Goal: Task Accomplishment & Management: Use online tool/utility

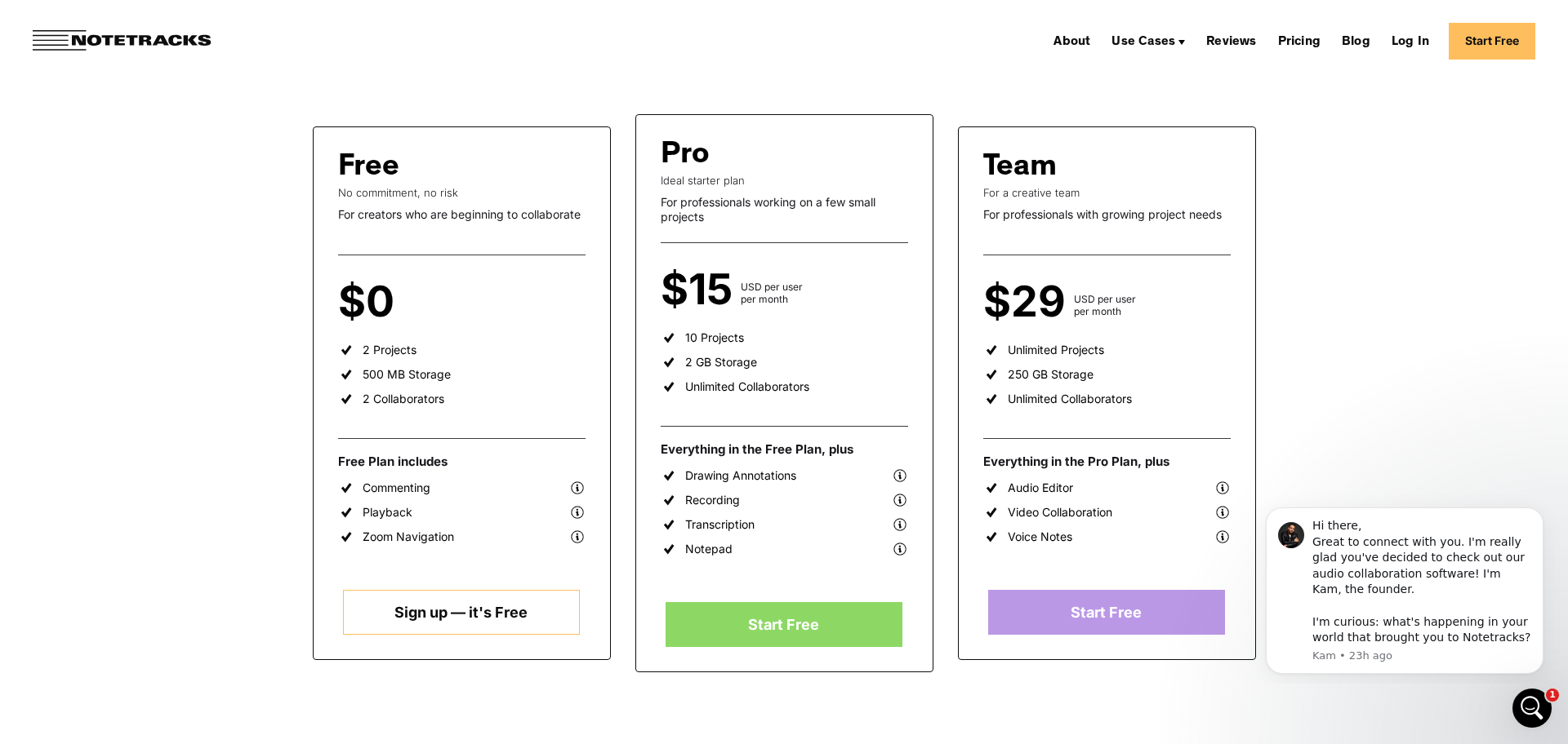
scroll to position [252, 0]
click at [1040, 518] on div "Video Collaboration" at bounding box center [1059, 512] width 104 height 15
click at [1485, 44] on link "Start Free" at bounding box center [1492, 41] width 86 height 37
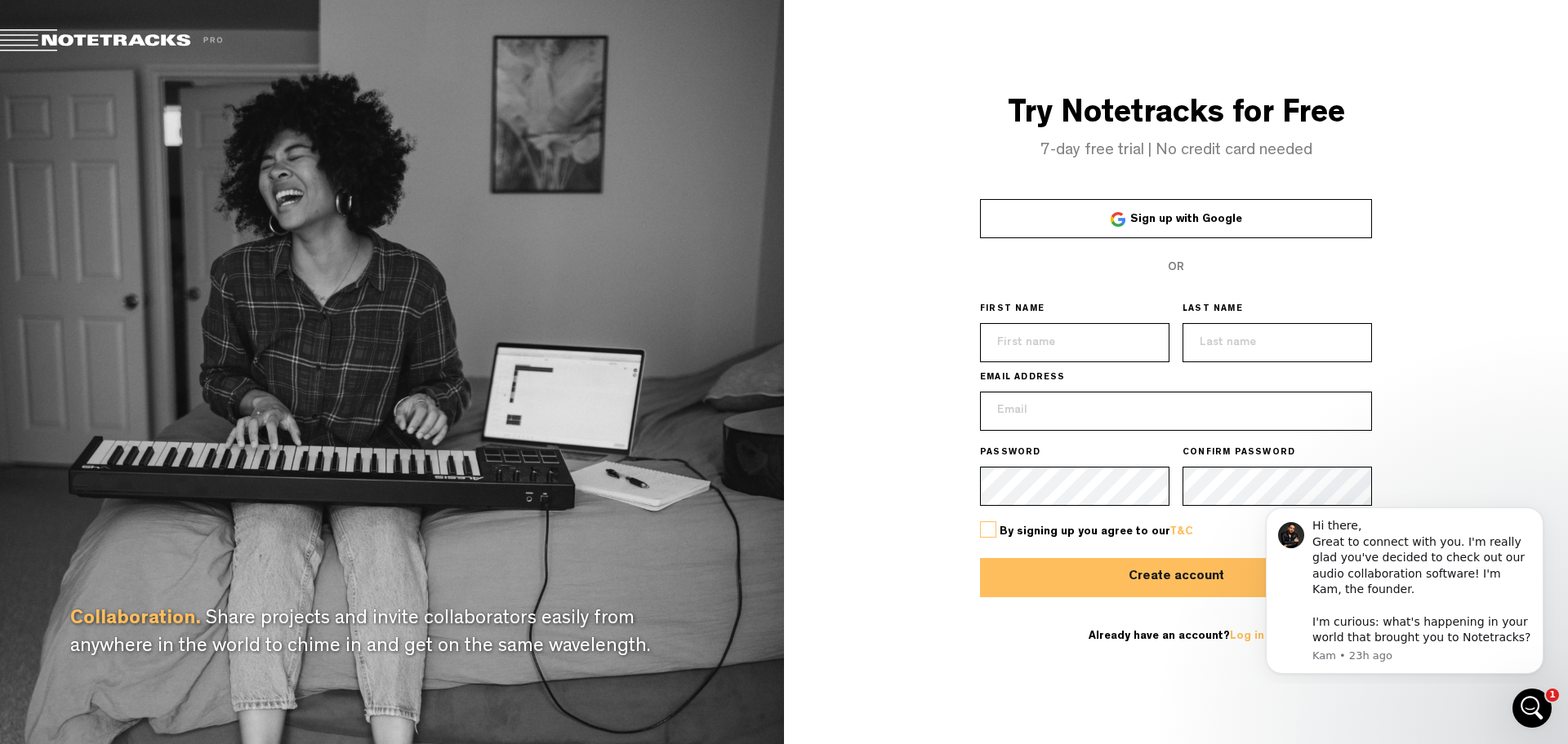
click at [1151, 228] on link "Sign up with Google" at bounding box center [1175, 218] width 392 height 39
click at [1400, 500] on body "Hi there, Great to connect with you. I'm really glad you've decided to check ou…" at bounding box center [1404, 588] width 314 height 178
click at [1450, 529] on div "Hi there, Great to connect with you. I'm really glad you've decided to check ou…" at bounding box center [1421, 582] width 219 height 128
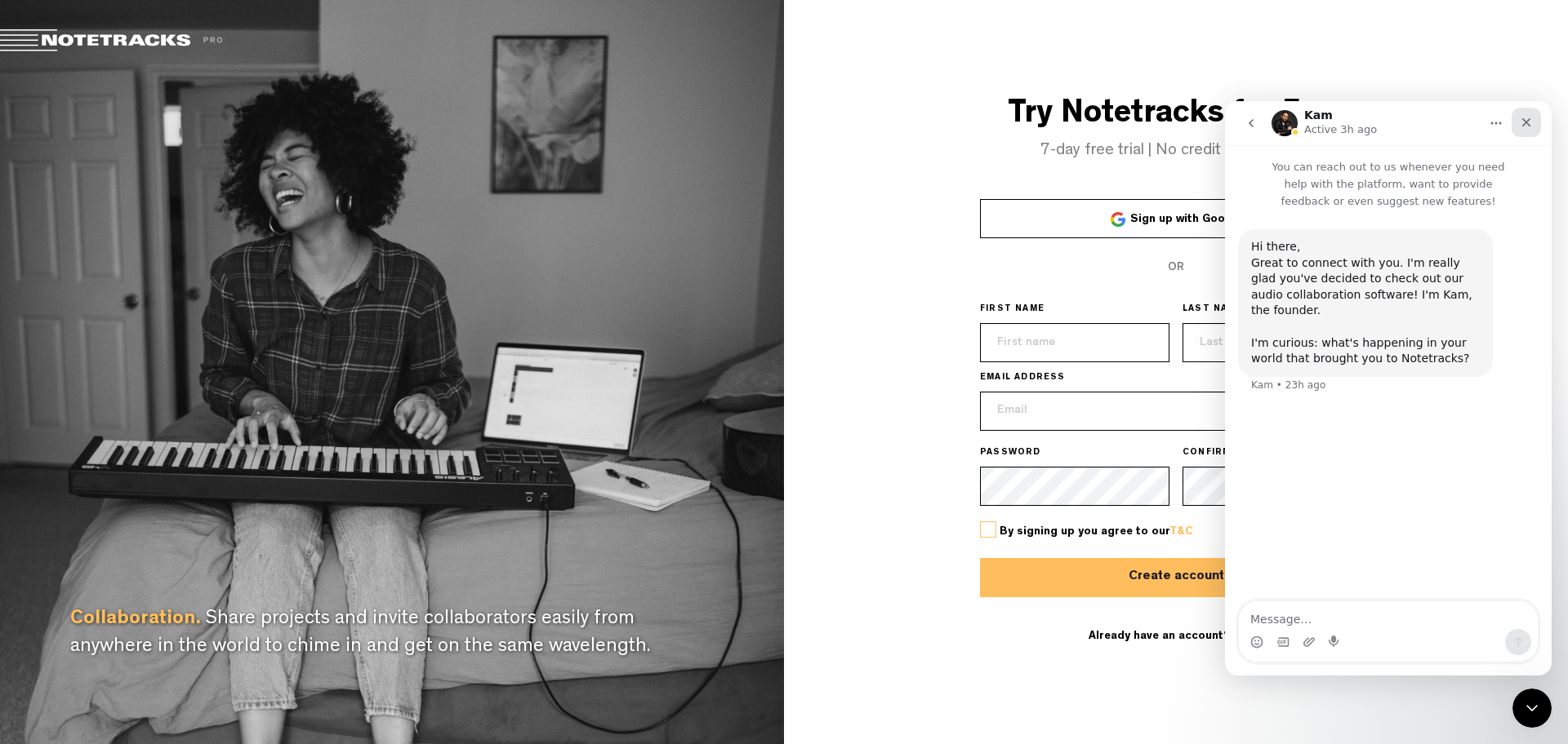
click at [1520, 127] on icon "Close" at bounding box center [1525, 122] width 13 height 13
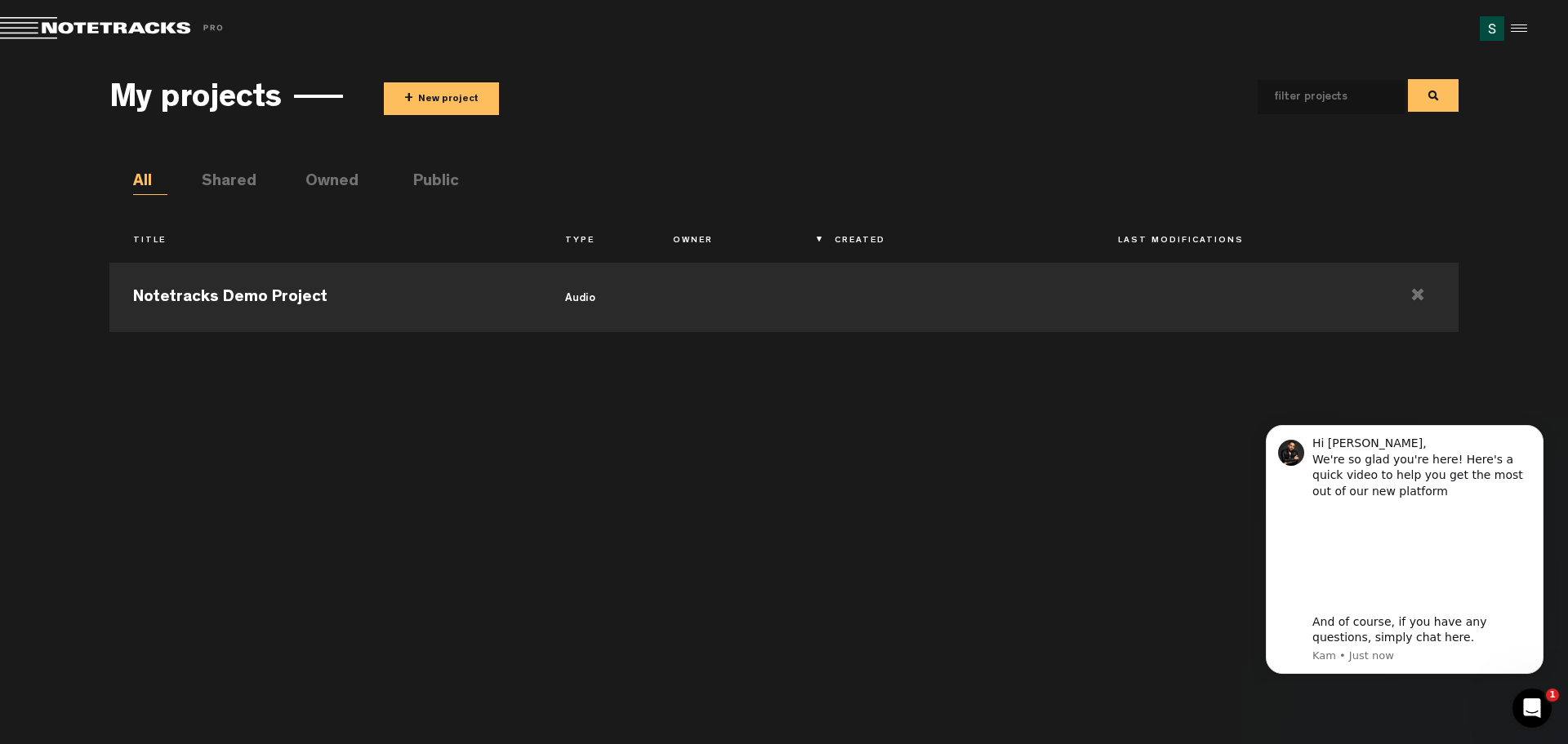
click at [467, 102] on button "+ New project" at bounding box center [442, 98] width 115 height 33
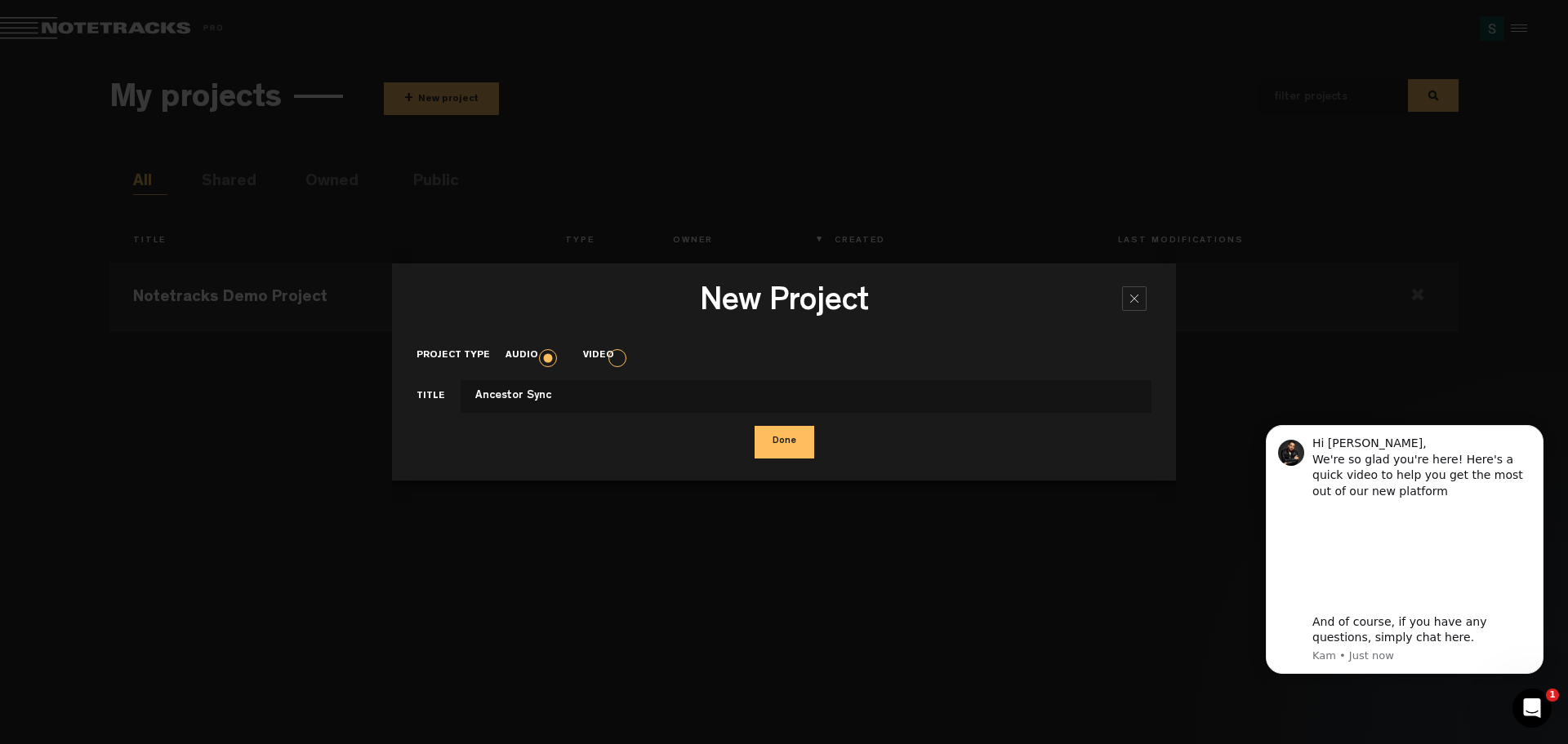
type input "Ancestor Sync"
click at [779, 450] on button "Done" at bounding box center [784, 442] width 60 height 33
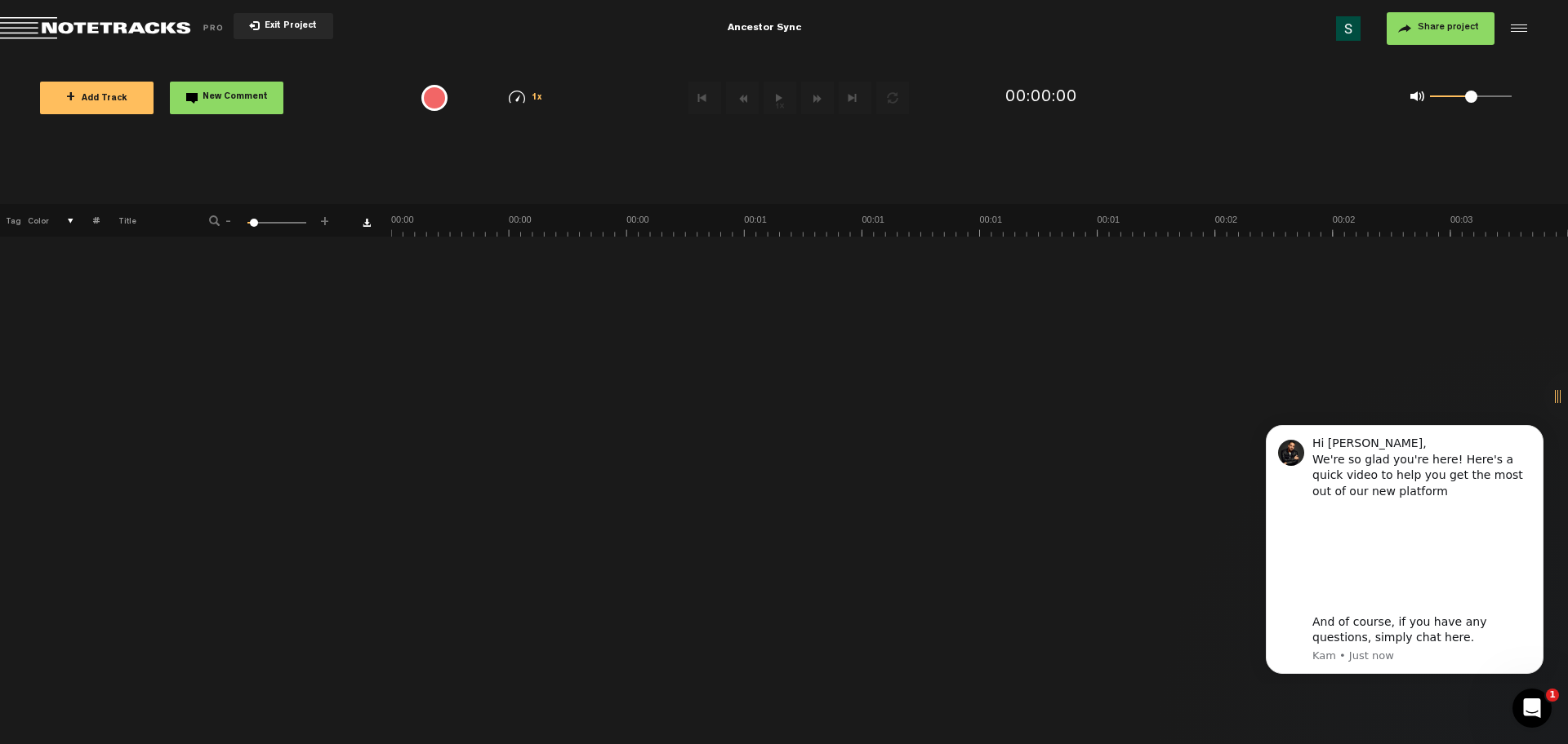
click at [560, 345] on div "+ New drawing Tag Color # Title - 1 100 6 +" at bounding box center [784, 474] width 1568 height 541
click at [74, 97] on span "+" at bounding box center [70, 97] width 9 height 13
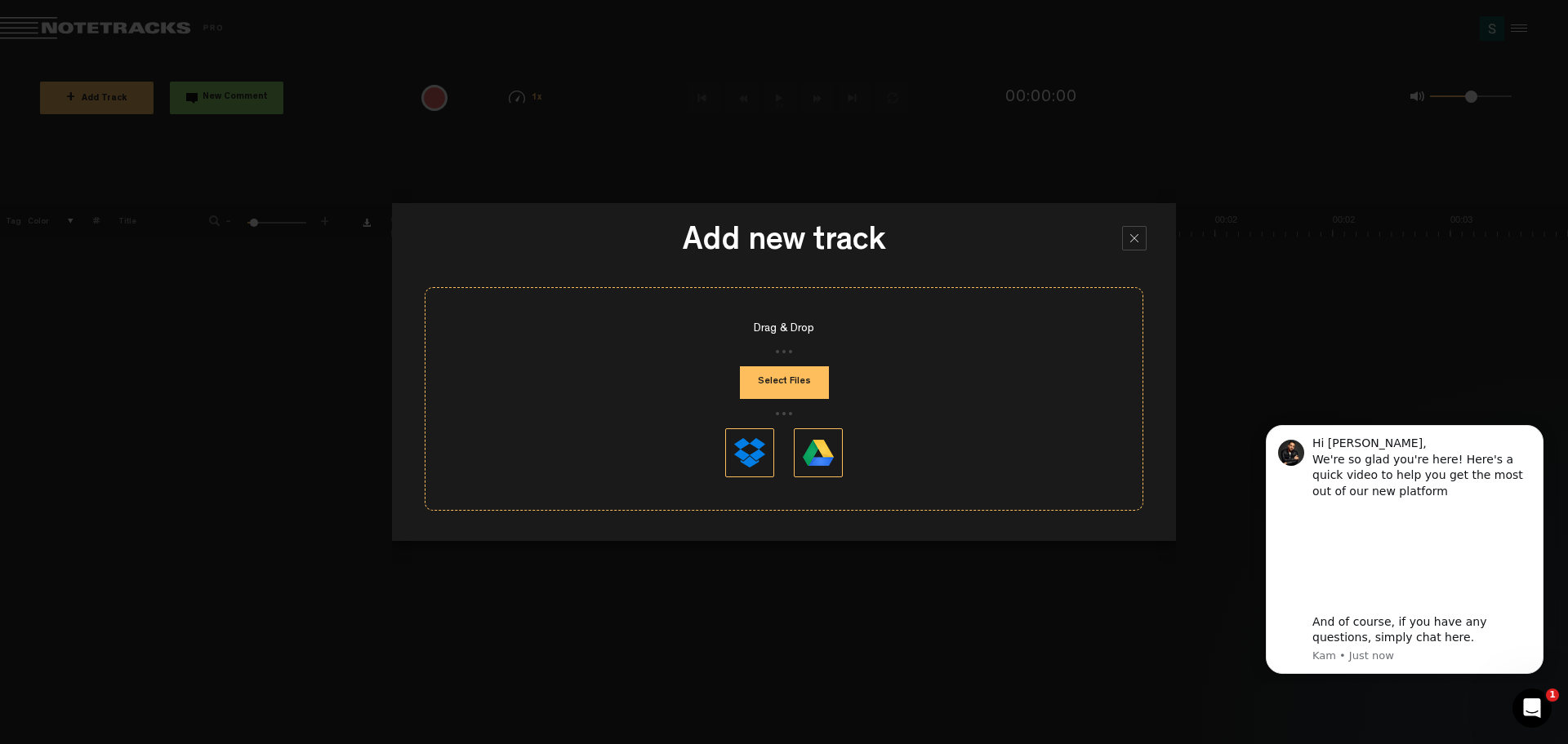
click at [742, 444] on button at bounding box center [749, 452] width 49 height 49
click at [1538, 703] on icon "Open Intercom Messenger" at bounding box center [1529, 706] width 27 height 27
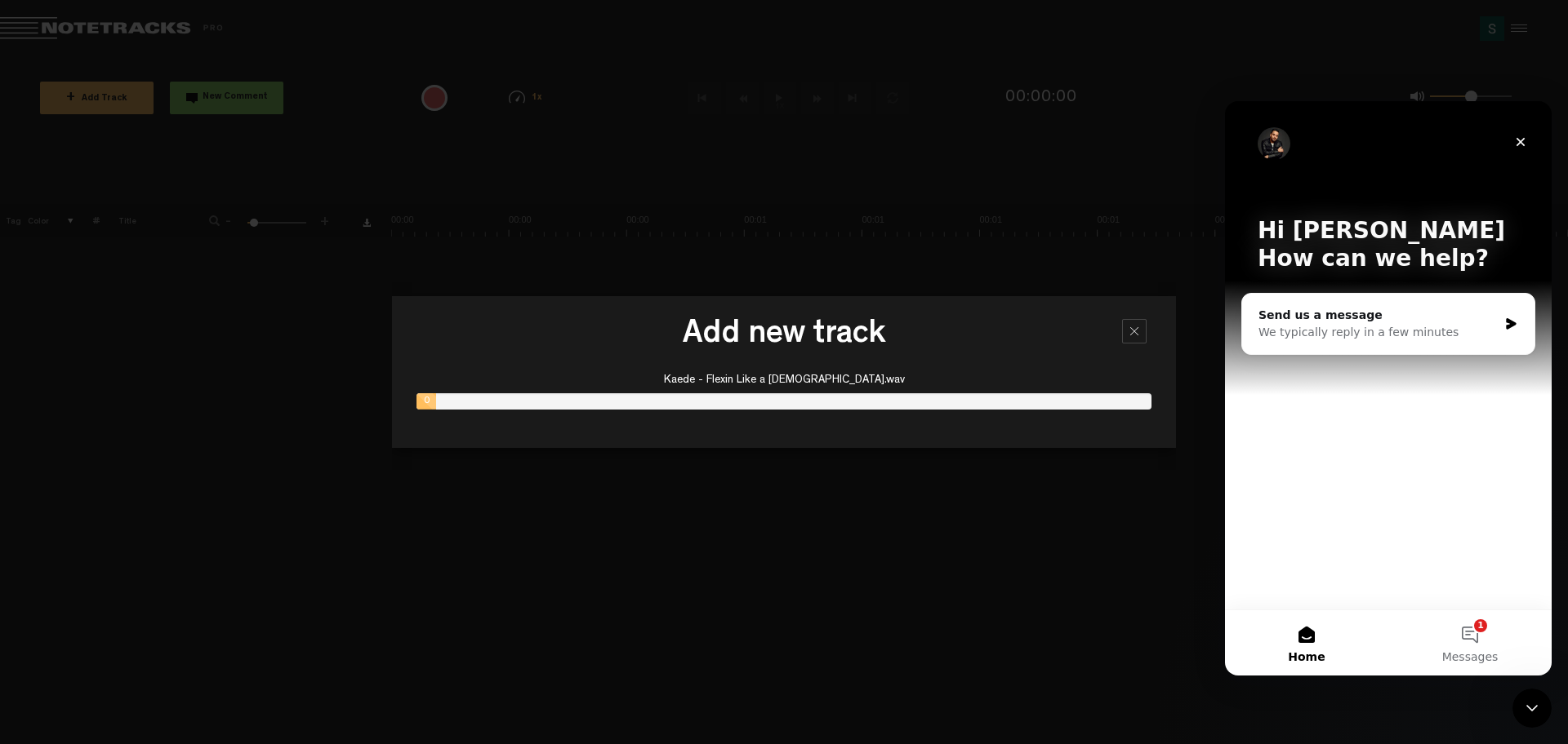
click at [966, 303] on div "Add new track Kaede - Flexin Like a Lady.wav 0" at bounding box center [784, 372] width 784 height 152
click at [962, 352] on h3 "Add new track" at bounding box center [784, 338] width 735 height 41
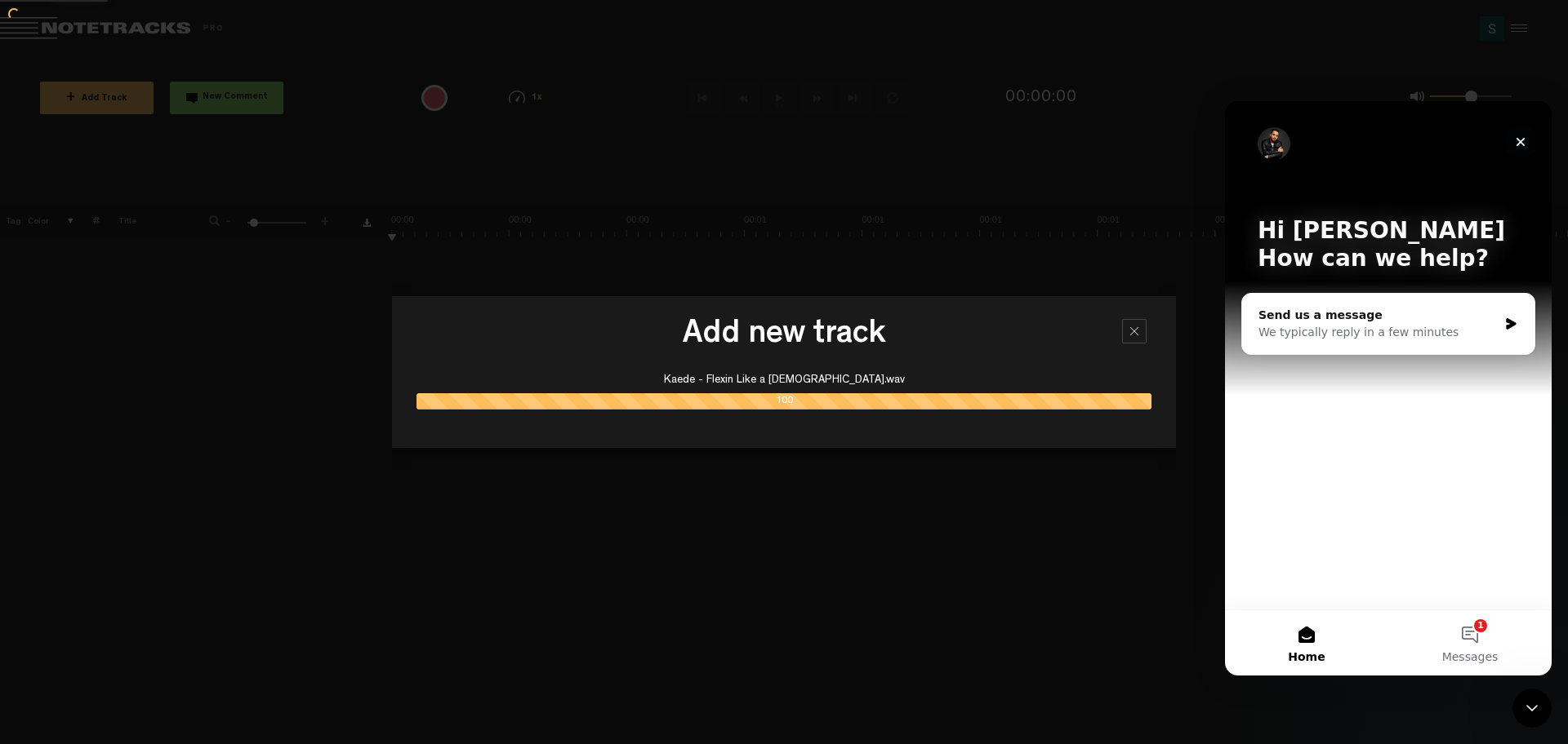
click at [1514, 141] on icon "Close" at bounding box center [1520, 142] width 13 height 13
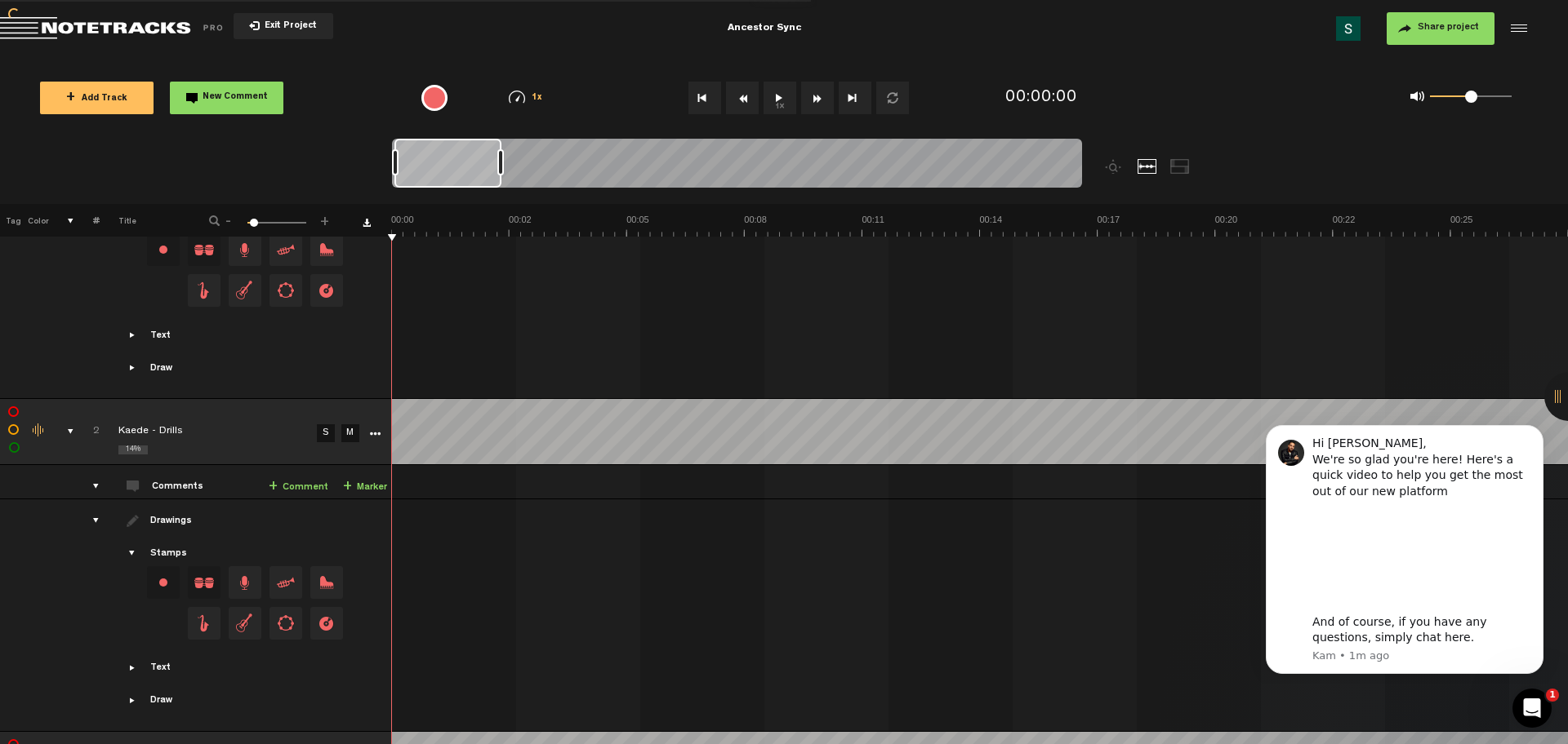
scroll to position [168, 0]
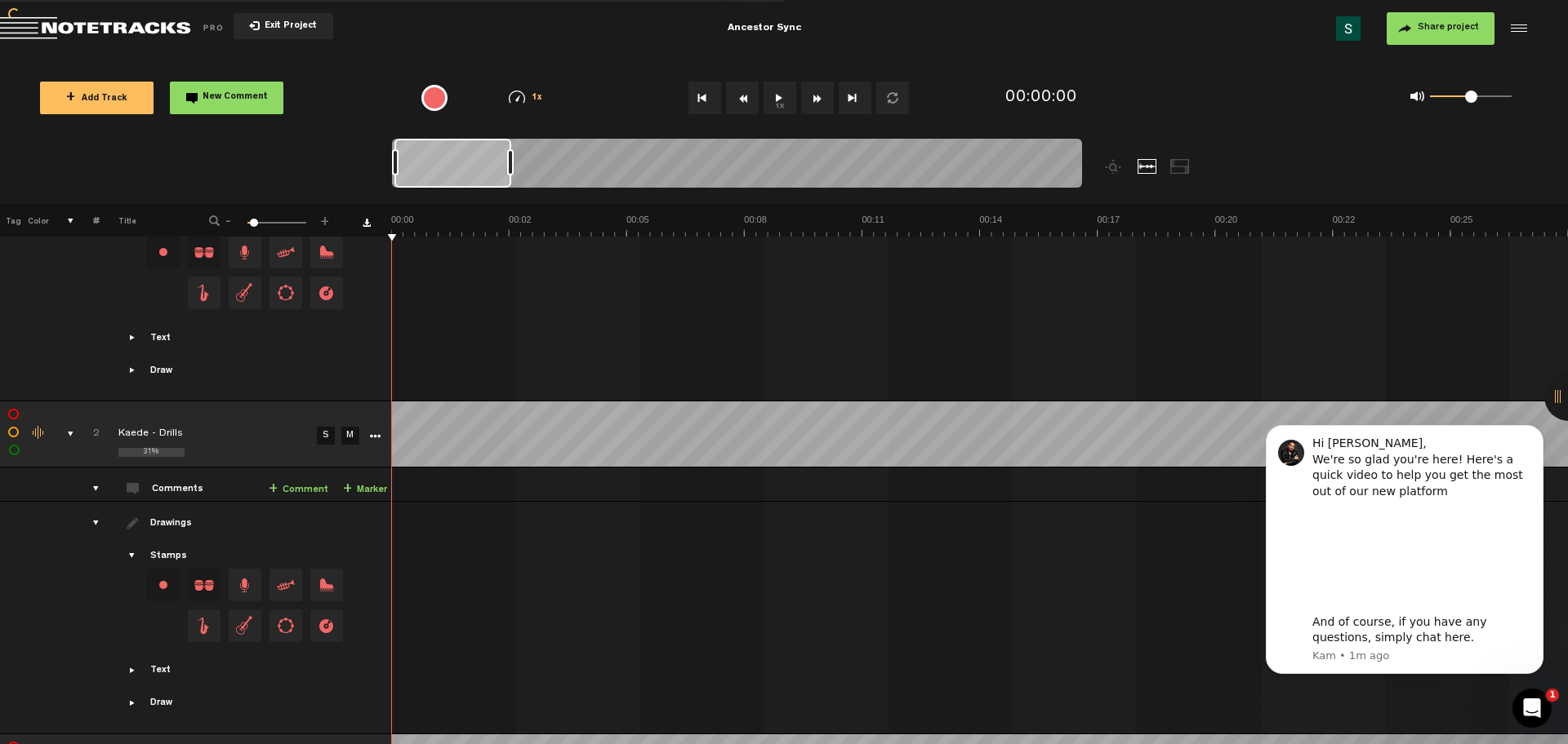
click at [265, 429] on div "Click to edit the title" at bounding box center [224, 434] width 212 height 16
click at [325, 434] on link "S" at bounding box center [326, 435] width 18 height 18
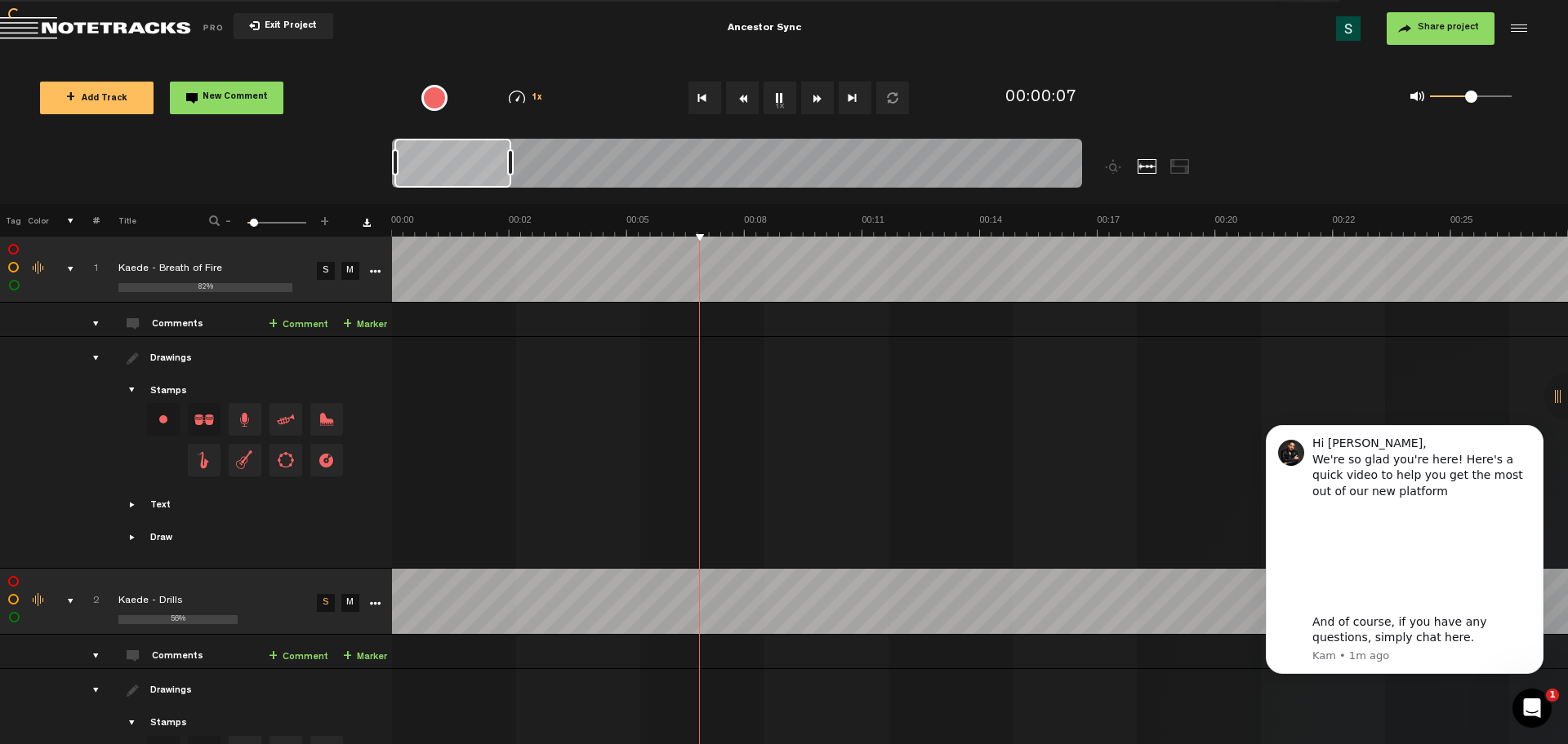
click at [69, 267] on div "comments, stamps & drawings" at bounding box center [65, 269] width 26 height 16
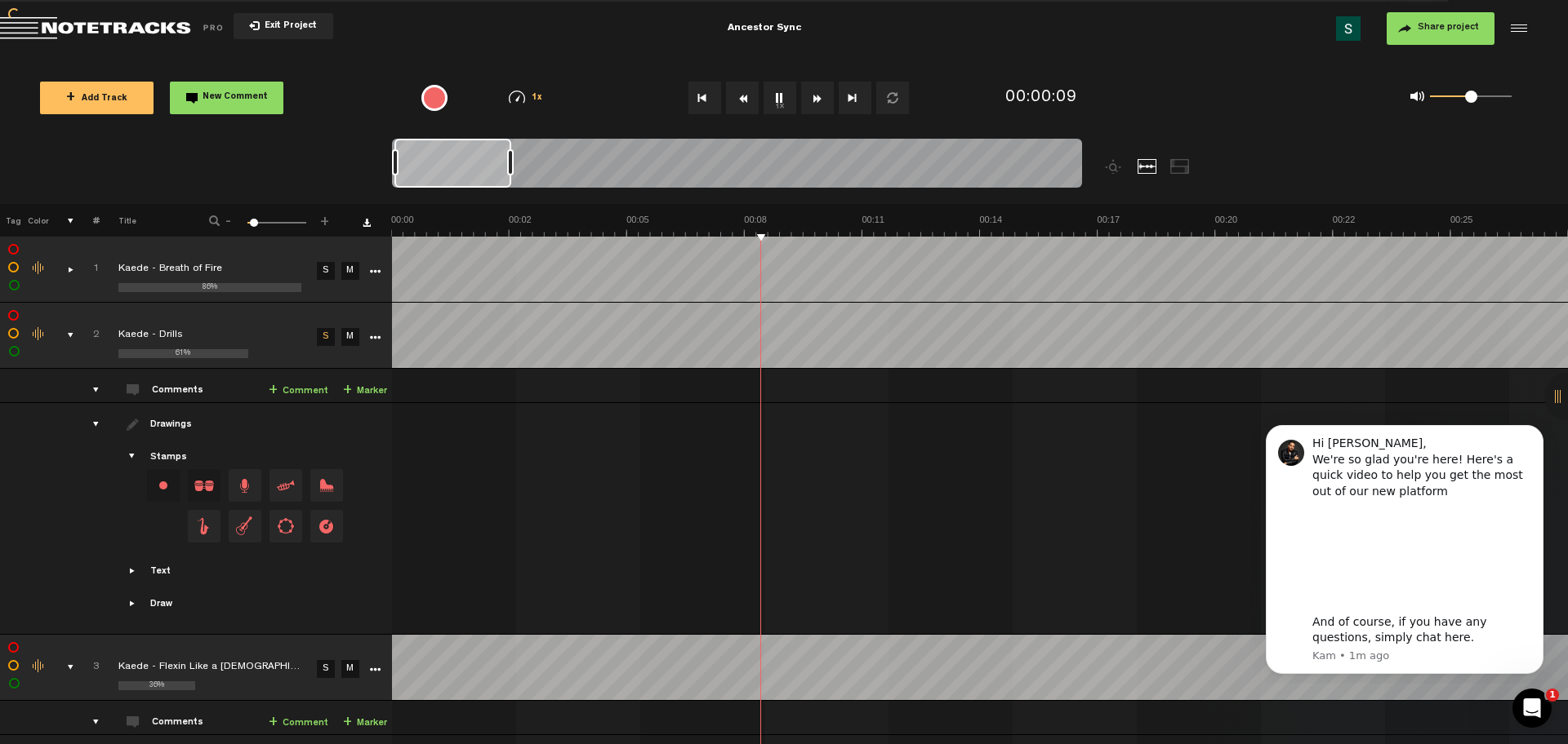
click at [66, 334] on div "comments, stamps & drawings" at bounding box center [65, 335] width 26 height 16
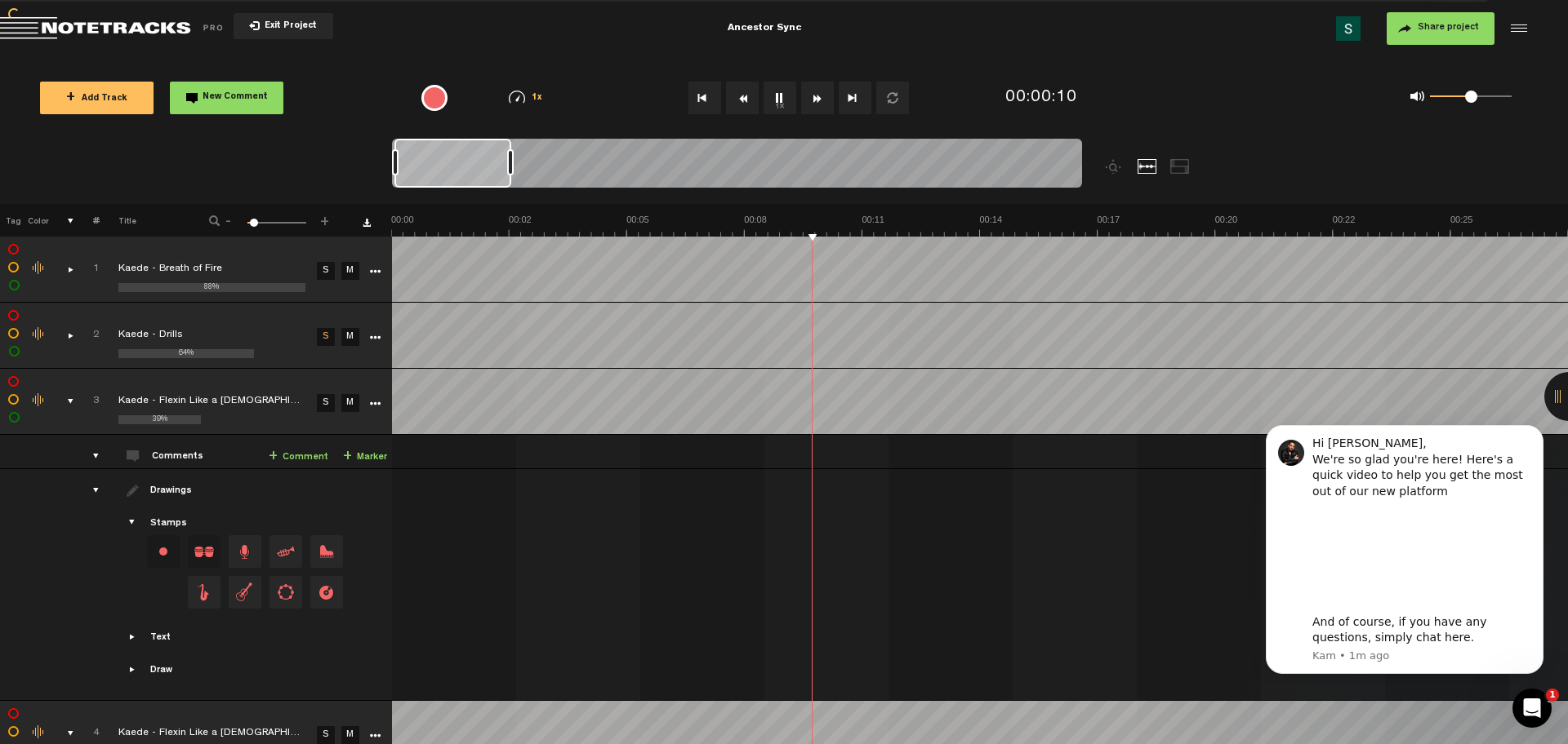
click at [71, 401] on div "comments, stamps & drawings" at bounding box center [65, 402] width 26 height 16
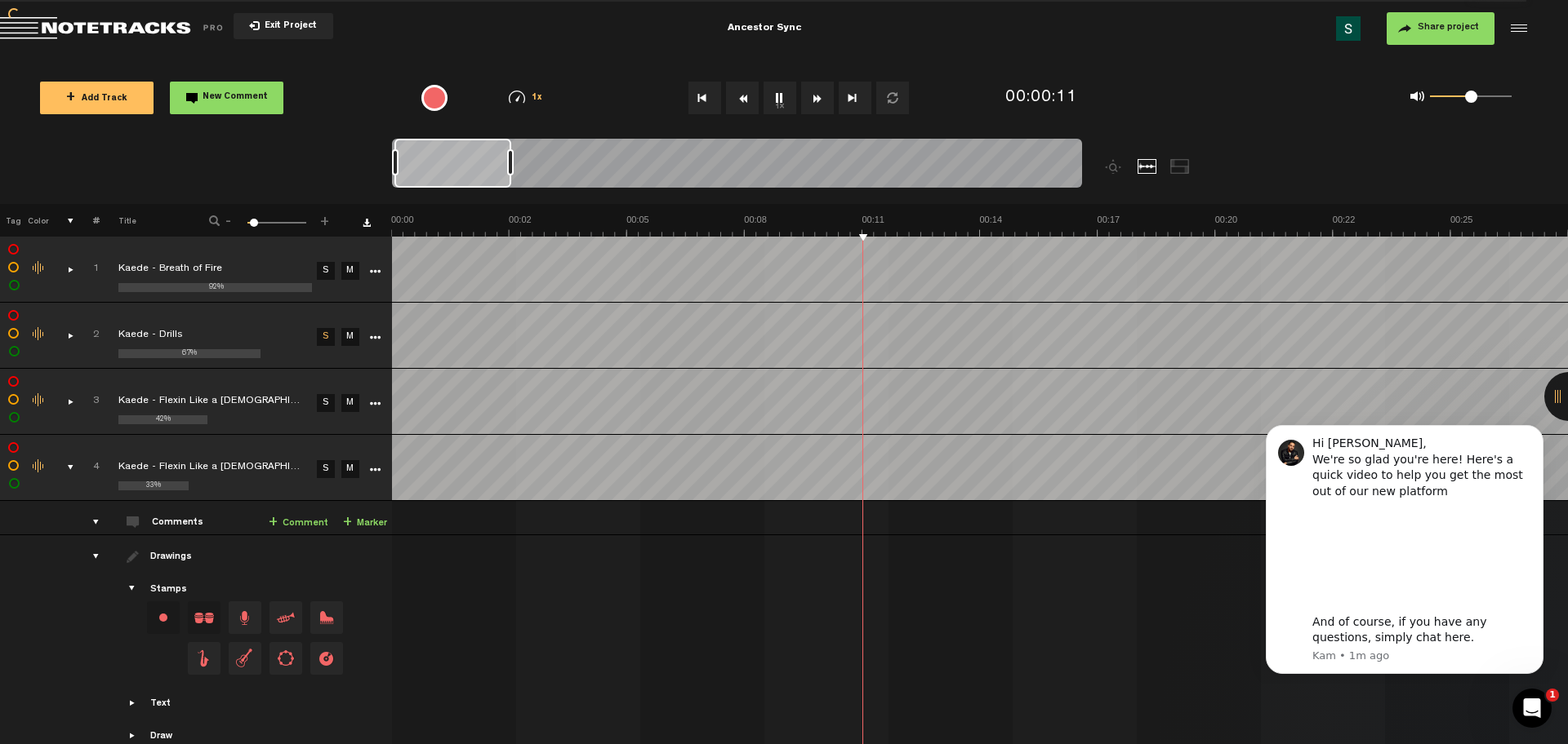
click at [63, 462] on div "comments, stamps & drawings" at bounding box center [65, 467] width 26 height 16
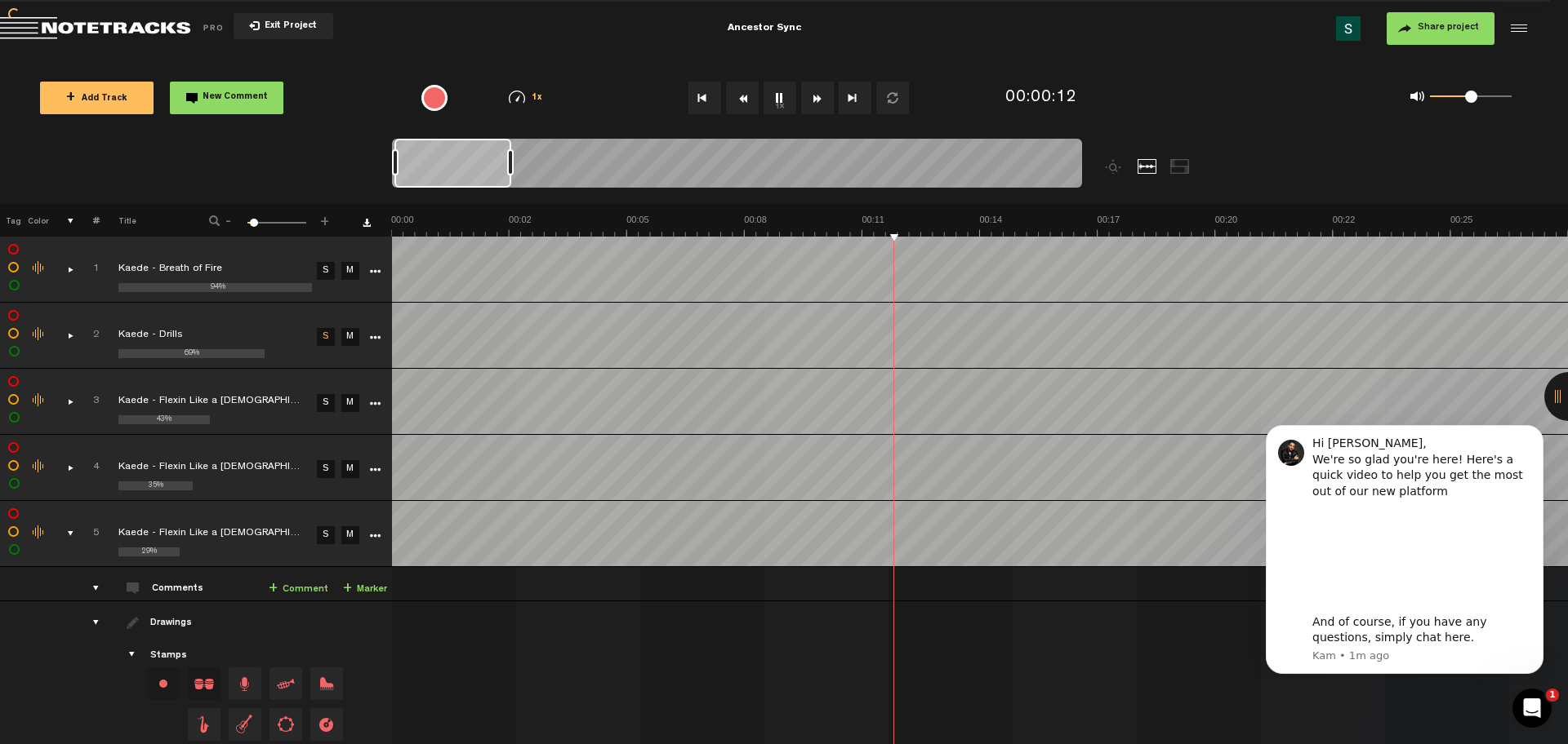
click at [69, 535] on div "comments, stamps & drawings" at bounding box center [65, 534] width 26 height 16
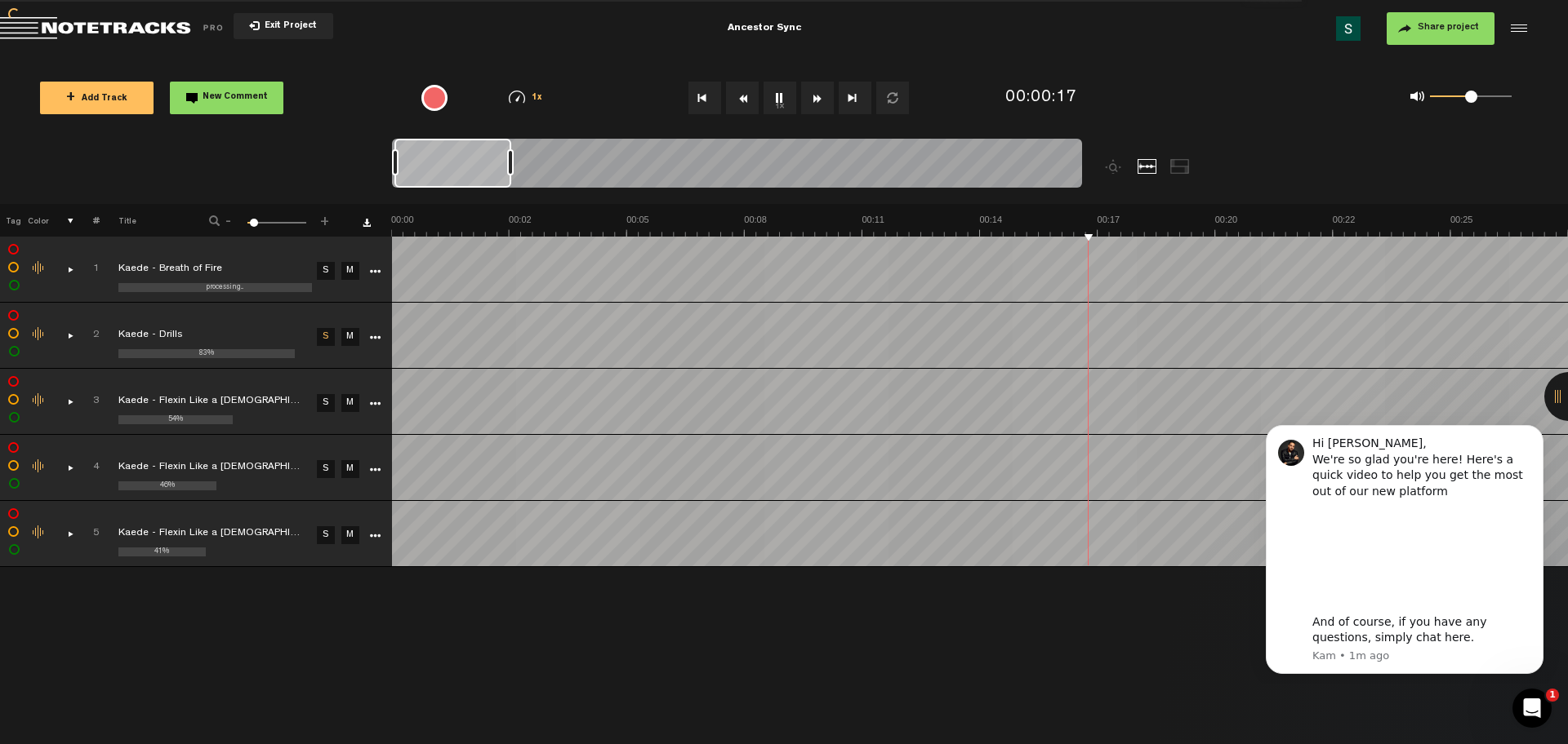
click at [65, 253] on td at bounding box center [62, 270] width 26 height 66
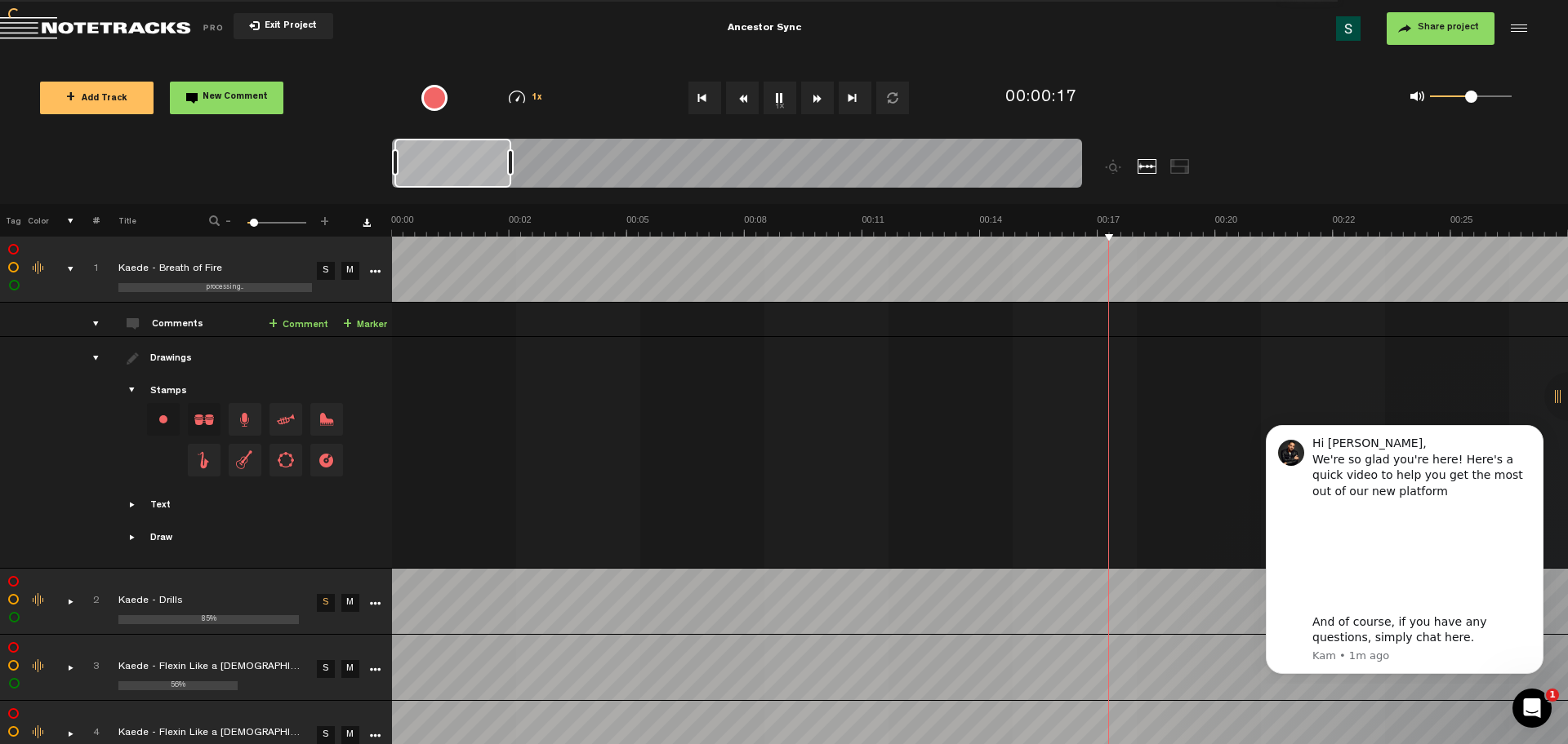
click at [65, 253] on td at bounding box center [62, 270] width 26 height 66
